Goal: Task Accomplishment & Management: Complete application form

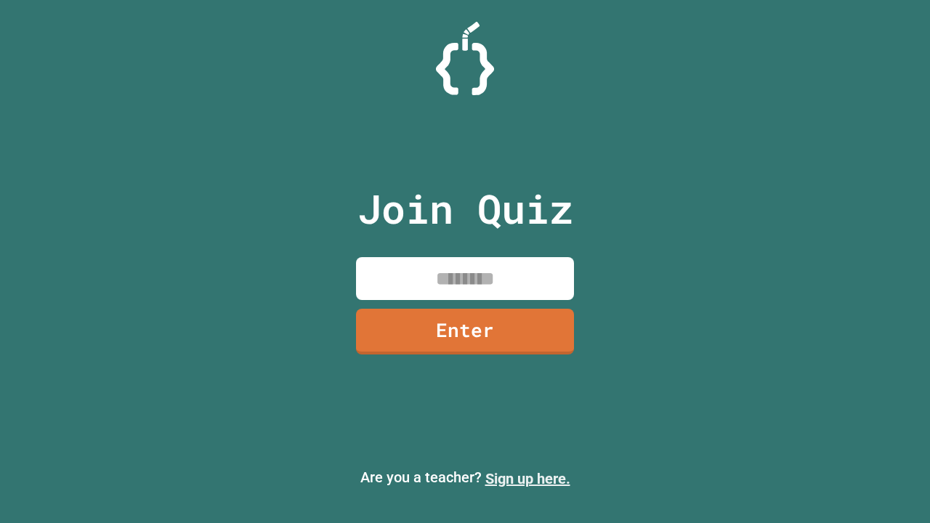
click at [528, 479] on link "Sign up here." at bounding box center [527, 478] width 85 height 17
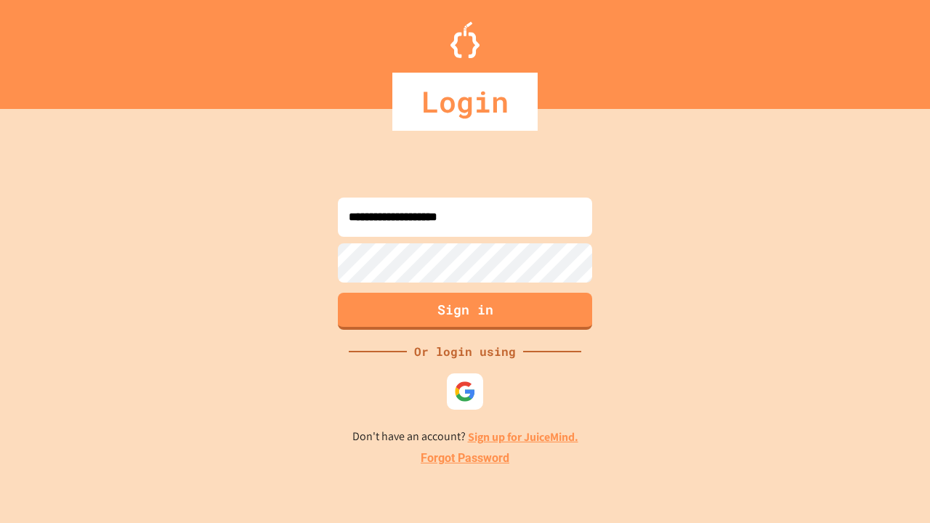
type input "**********"
